Goal: Task Accomplishment & Management: Complete application form

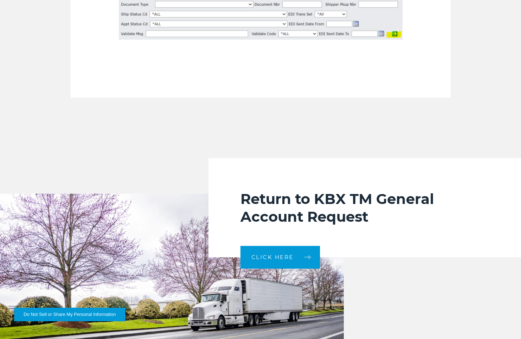
scroll to position [1883, 0]
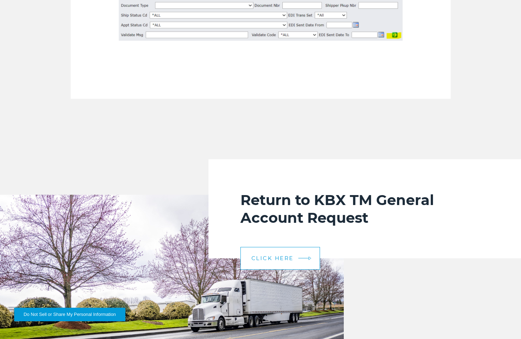
click at [312, 251] on link "CLICK HERE" at bounding box center [281, 258] width 80 height 23
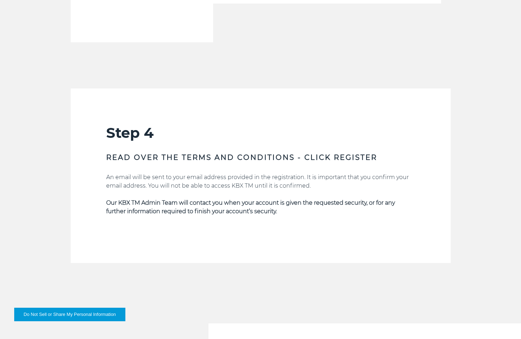
scroll to position [1066, 0]
